Goal: Book appointment/travel/reservation

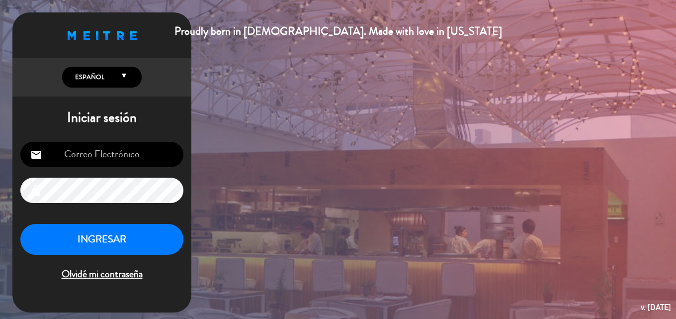
type input "[EMAIL_ADDRESS][DOMAIN_NAME]"
click at [107, 247] on button "INGRESAR" at bounding box center [101, 239] width 163 height 31
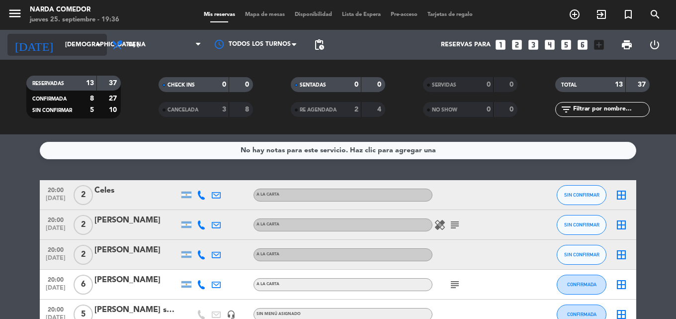
drag, startPoint x: 77, startPoint y: 31, endPoint x: 77, endPoint y: 41, distance: 10.4
click at [77, 31] on div "[DATE] [DEMOGRAPHIC_DATA] [DATE] arrow_drop_down" at bounding box center [56, 45] width 99 height 30
click at [77, 43] on input "[DEMOGRAPHIC_DATA] [DATE]" at bounding box center [102, 44] width 84 height 17
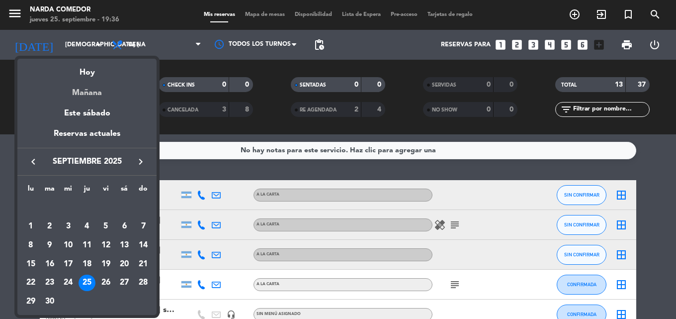
click at [105, 98] on div "Mañana" at bounding box center [86, 89] width 139 height 20
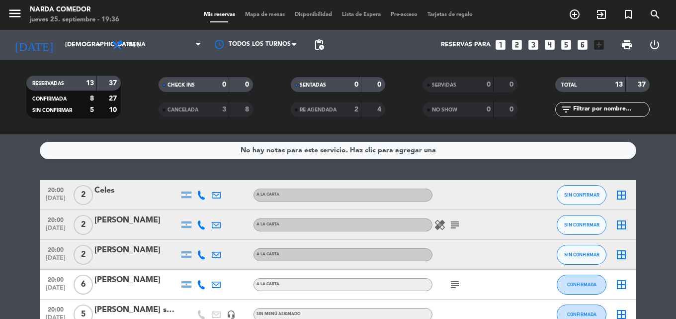
type input "vie. [DATE]"
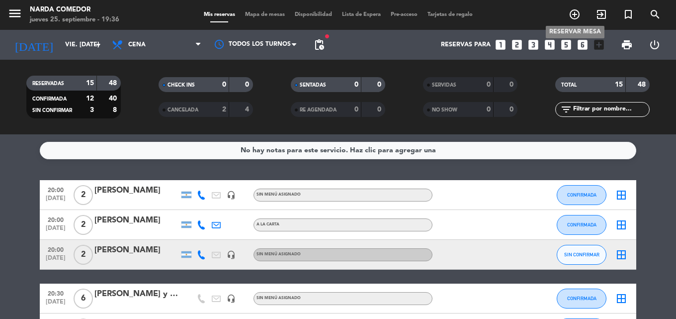
click at [575, 16] on icon "add_circle_outline" at bounding box center [575, 14] width 12 height 12
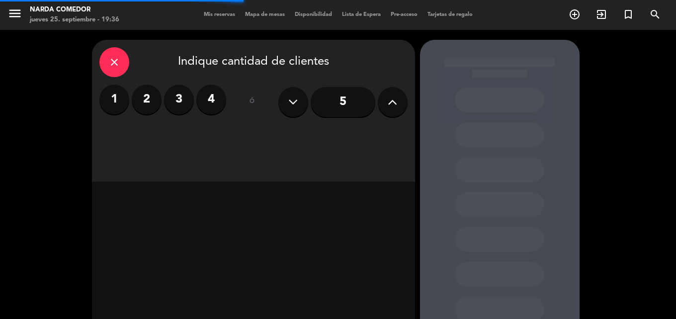
click at [139, 101] on label "2" at bounding box center [147, 100] width 30 height 30
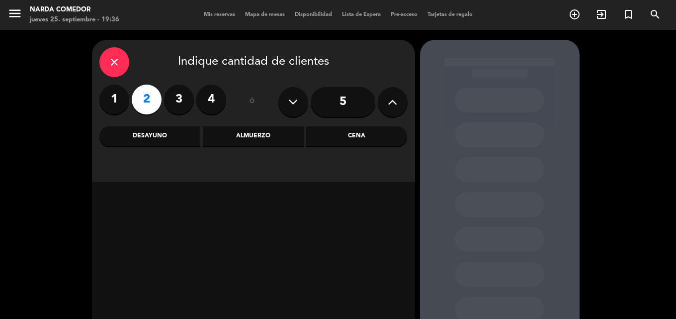
click at [351, 138] on div "Cena" at bounding box center [356, 136] width 101 height 20
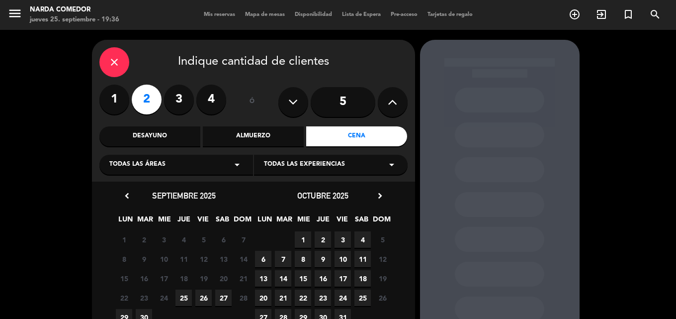
click at [206, 299] on span "26" at bounding box center [203, 297] width 16 height 16
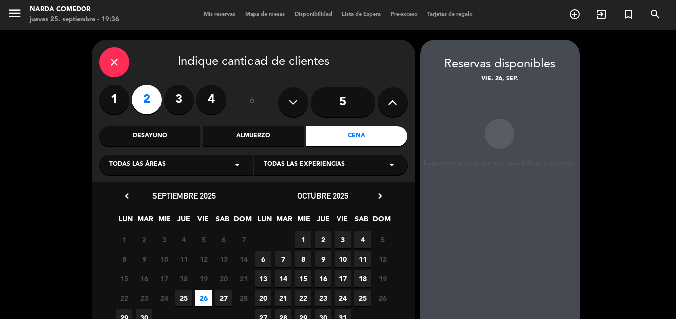
drag, startPoint x: 205, startPoint y: 297, endPoint x: 165, endPoint y: 210, distance: 95.9
click at [205, 297] on span "26" at bounding box center [203, 297] width 16 height 16
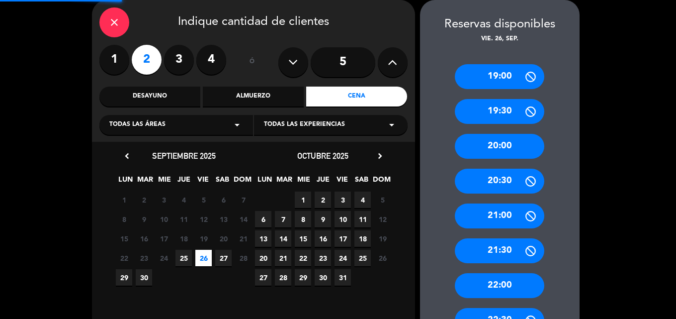
scroll to position [68, 0]
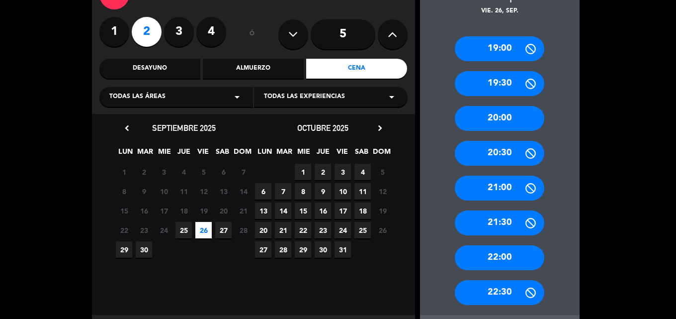
click at [524, 117] on div "20:00" at bounding box center [499, 118] width 89 height 25
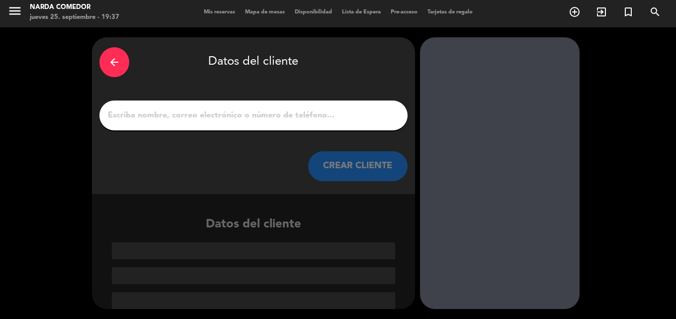
scroll to position [2, 0]
drag, startPoint x: 304, startPoint y: 129, endPoint x: 289, endPoint y: 118, distance: 18.4
click at [303, 129] on div at bounding box center [253, 115] width 308 height 30
click at [289, 118] on input "1" at bounding box center [253, 115] width 293 height 14
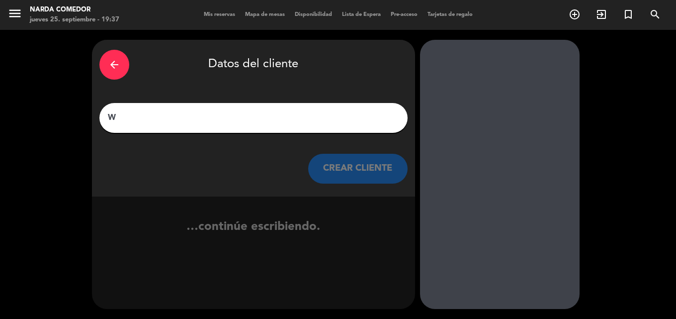
scroll to position [0, 0]
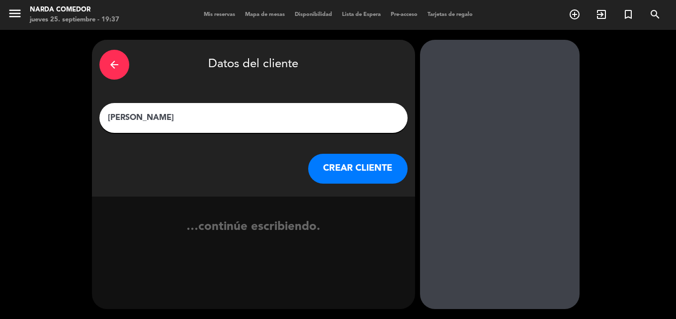
click at [182, 116] on input "[PERSON_NAME]" at bounding box center [253, 118] width 293 height 14
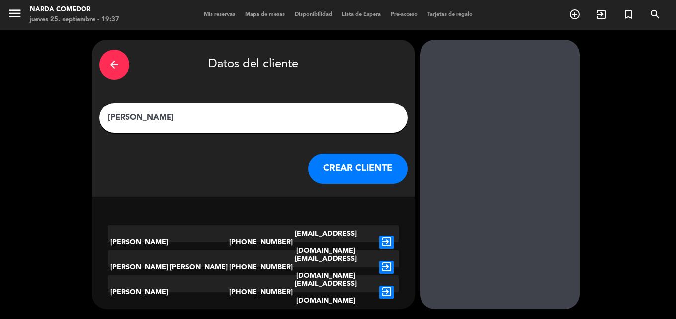
type input "[PERSON_NAME]"
click at [367, 169] on button "CREAR CLIENTE" at bounding box center [357, 169] width 99 height 30
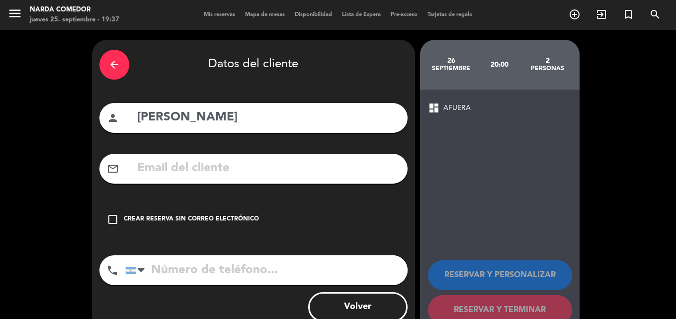
drag, startPoint x: 209, startPoint y: 214, endPoint x: 364, endPoint y: 214, distance: 155.6
click at [231, 214] on div "check_box_outline_blank Crear reserva sin correo electrónico" at bounding box center [253, 219] width 308 height 30
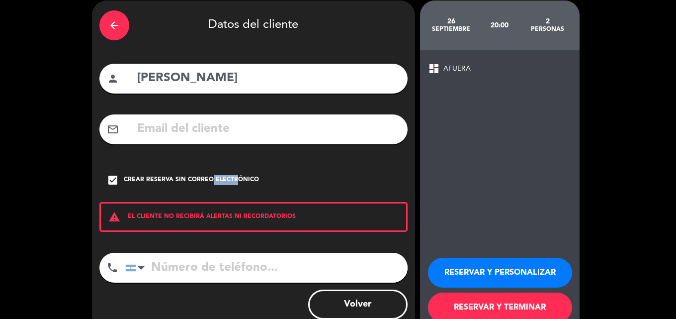
scroll to position [65, 0]
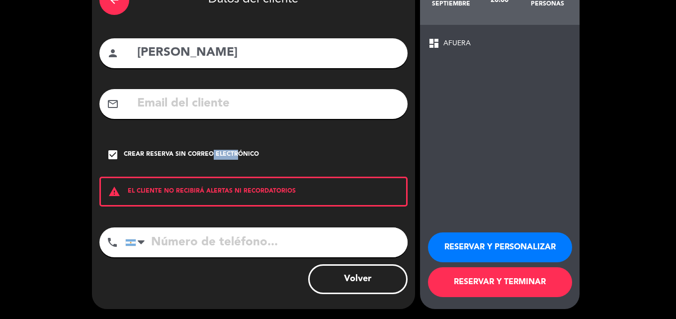
click at [514, 283] on button "RESERVAR Y TERMINAR" at bounding box center [500, 282] width 144 height 30
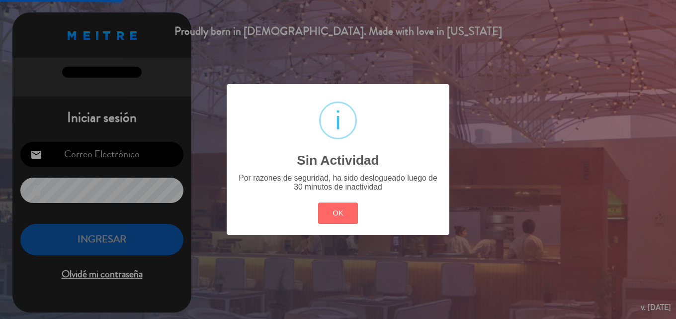
type input "[EMAIL_ADDRESS][DOMAIN_NAME]"
